Goal: Information Seeking & Learning: Learn about a topic

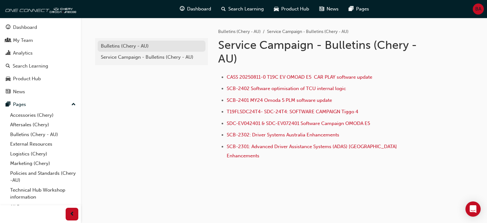
click at [125, 49] on div "Bulletins (Chery - AU)" at bounding box center [151, 45] width 101 height 7
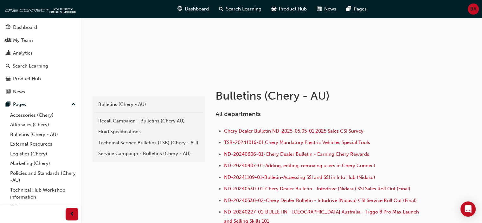
scroll to position [72, 0]
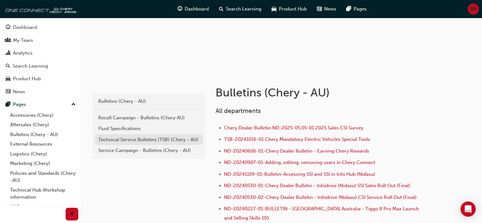
click at [142, 139] on div "Technical Service Bulletins (TSB) (Chery - AU)" at bounding box center [148, 139] width 101 height 7
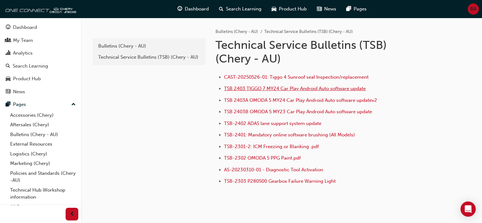
click at [334, 88] on span "TSB 2403 TIGGO 7 MY24 Car Play Android Auto software update" at bounding box center [295, 89] width 142 height 6
